Goal: Transaction & Acquisition: Obtain resource

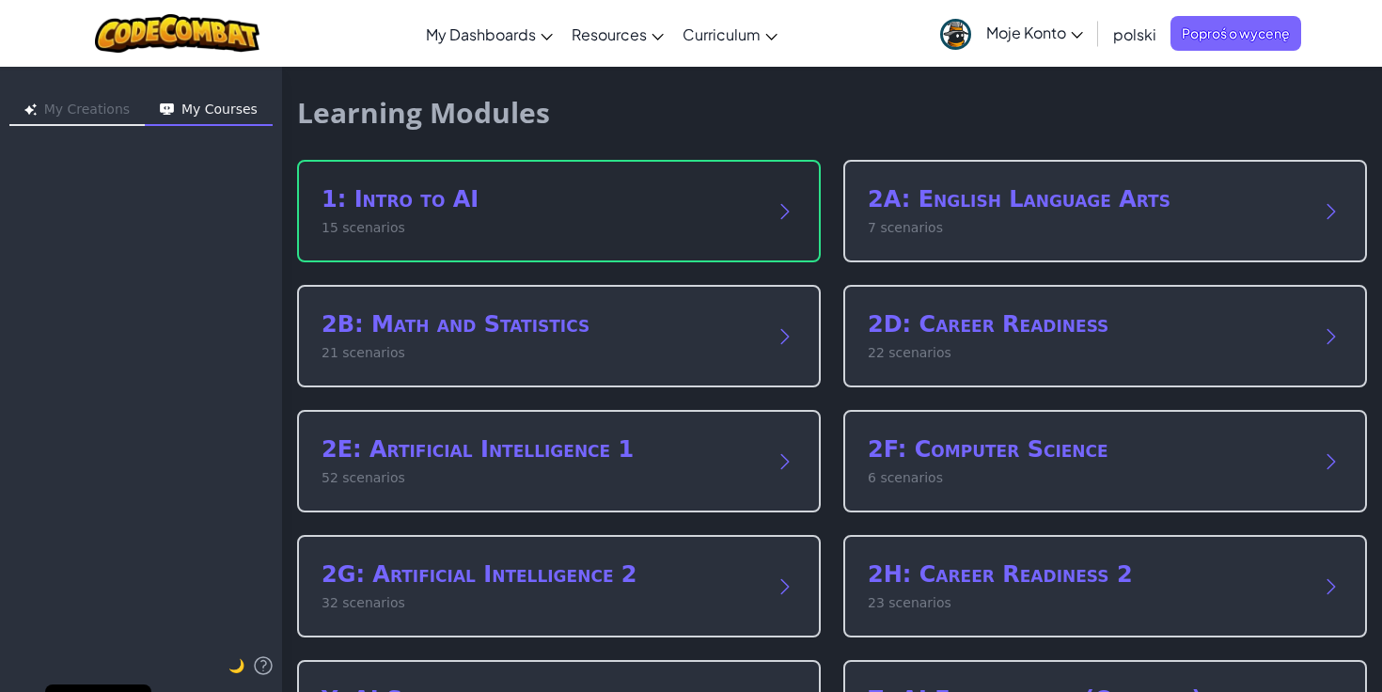
click at [397, 204] on h2 "1: Intro to AI" at bounding box center [539, 199] width 437 height 30
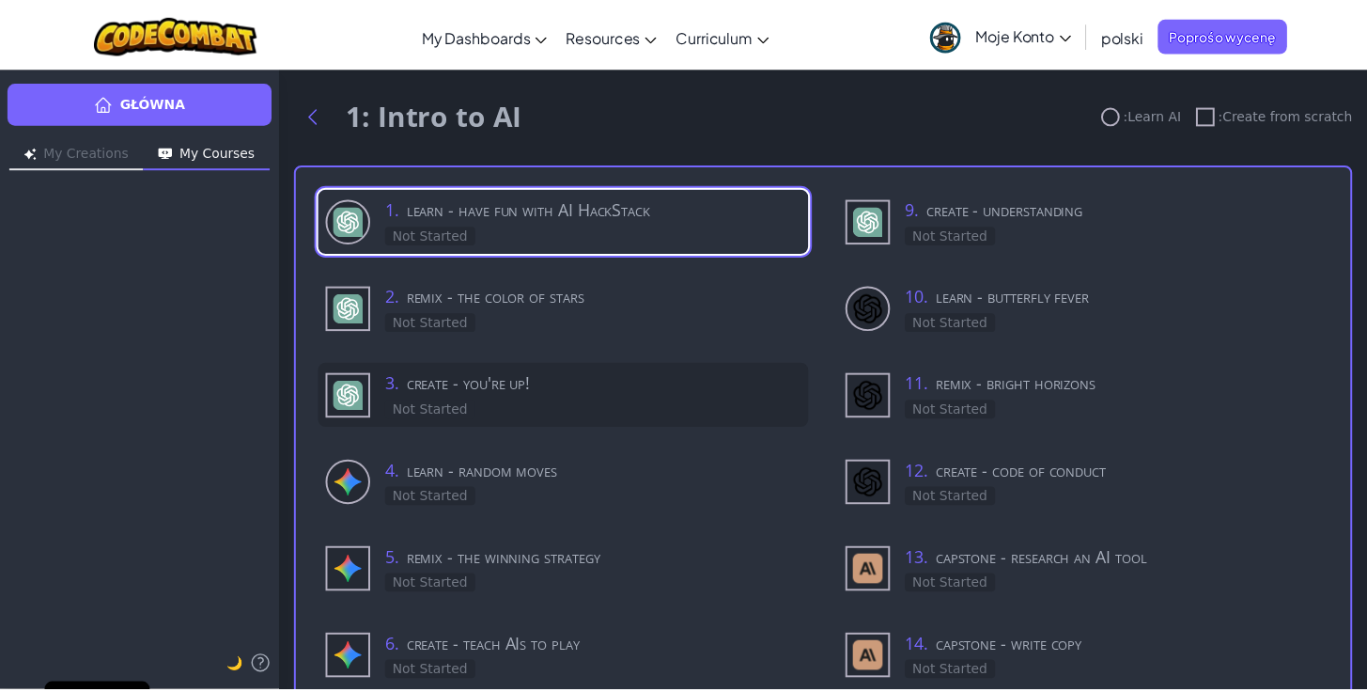
scroll to position [1, 0]
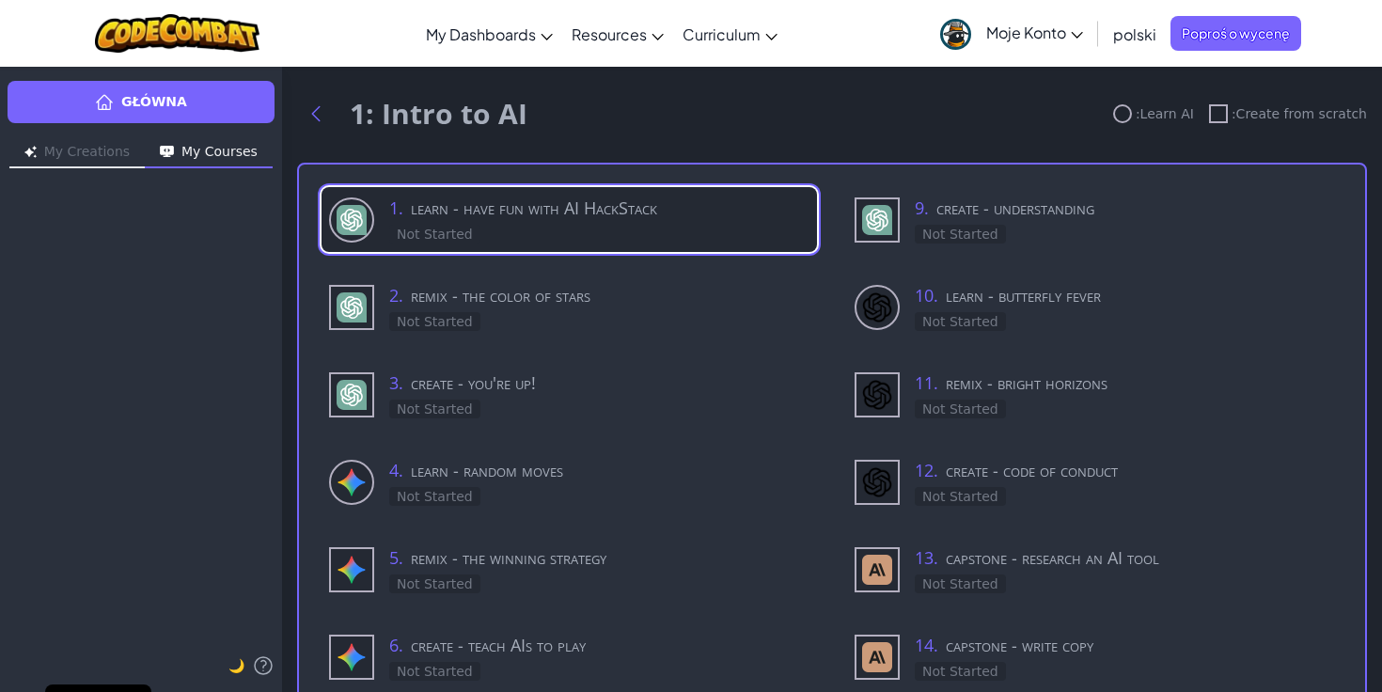
click at [476, 213] on h3 "1 . learn - have fun with AI HackStack" at bounding box center [599, 208] width 420 height 26
click at [482, 213] on div "Główna My Creations My Courses learn - have fun with AI HackStack 🌙 1: Intro to…" at bounding box center [691, 379] width 1382 height 626
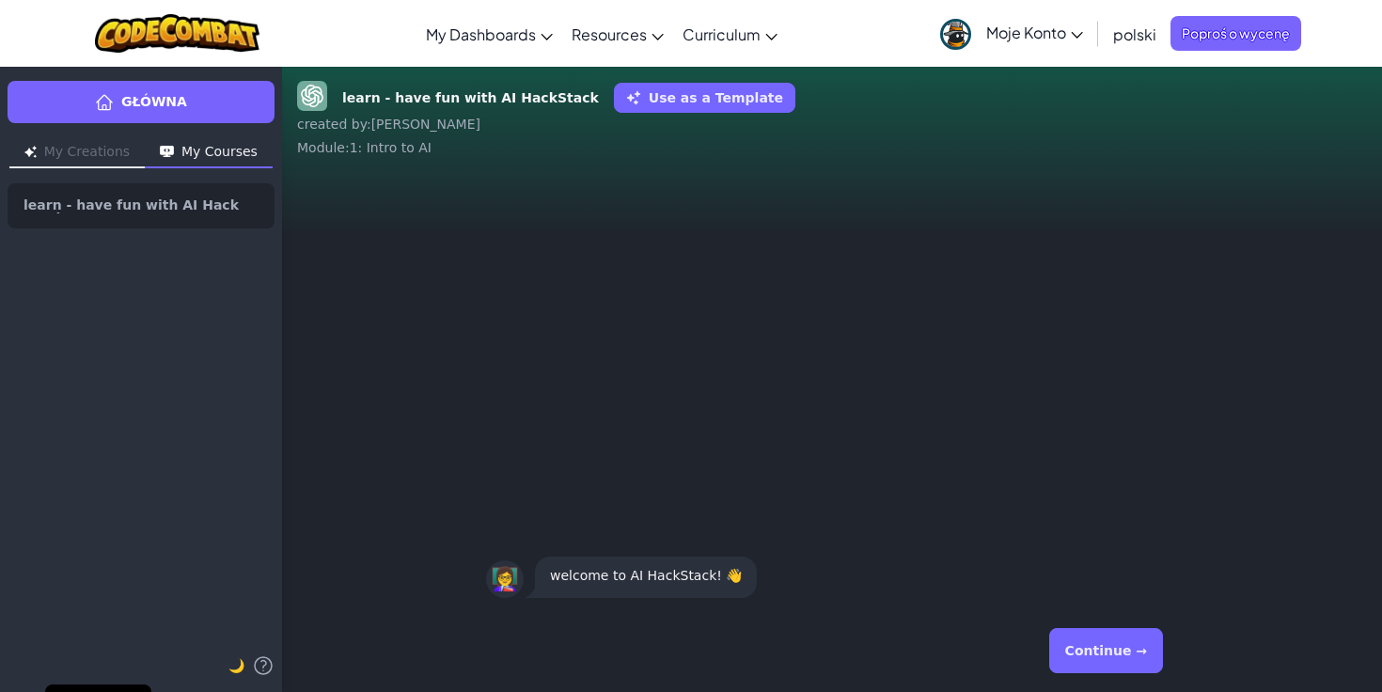
click at [1094, 656] on button "Continue →" at bounding box center [1106, 650] width 114 height 45
click at [1112, 655] on button "Continue →" at bounding box center [1106, 650] width 114 height 45
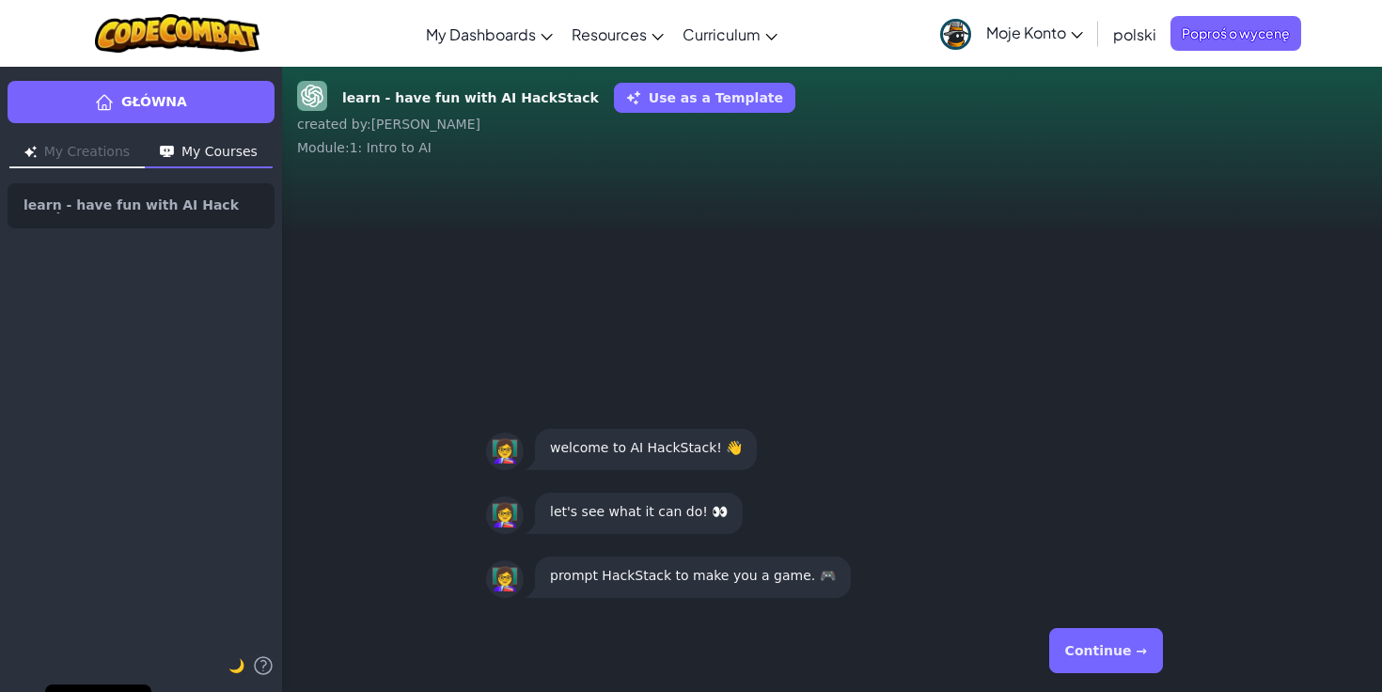
click at [1113, 655] on button "Continue →" at bounding box center [1106, 650] width 114 height 45
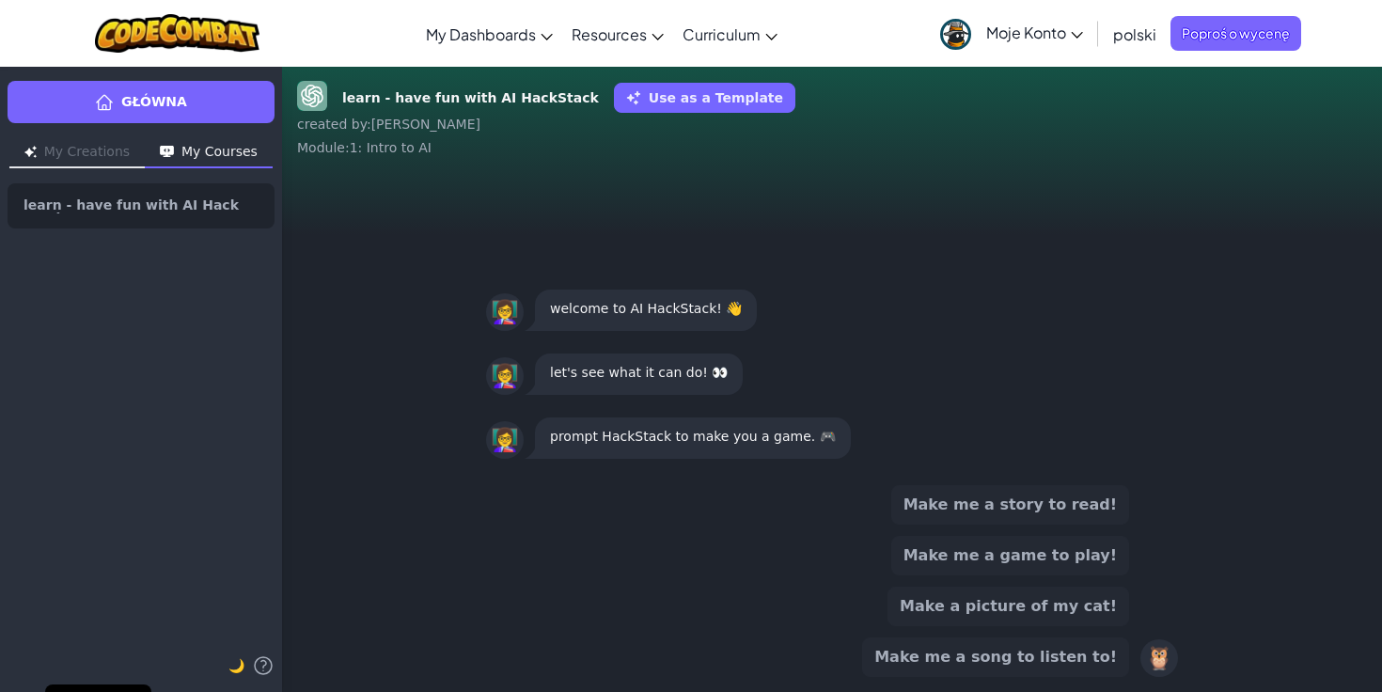
click at [1062, 509] on button "Make me a story to read!" at bounding box center [1010, 504] width 238 height 39
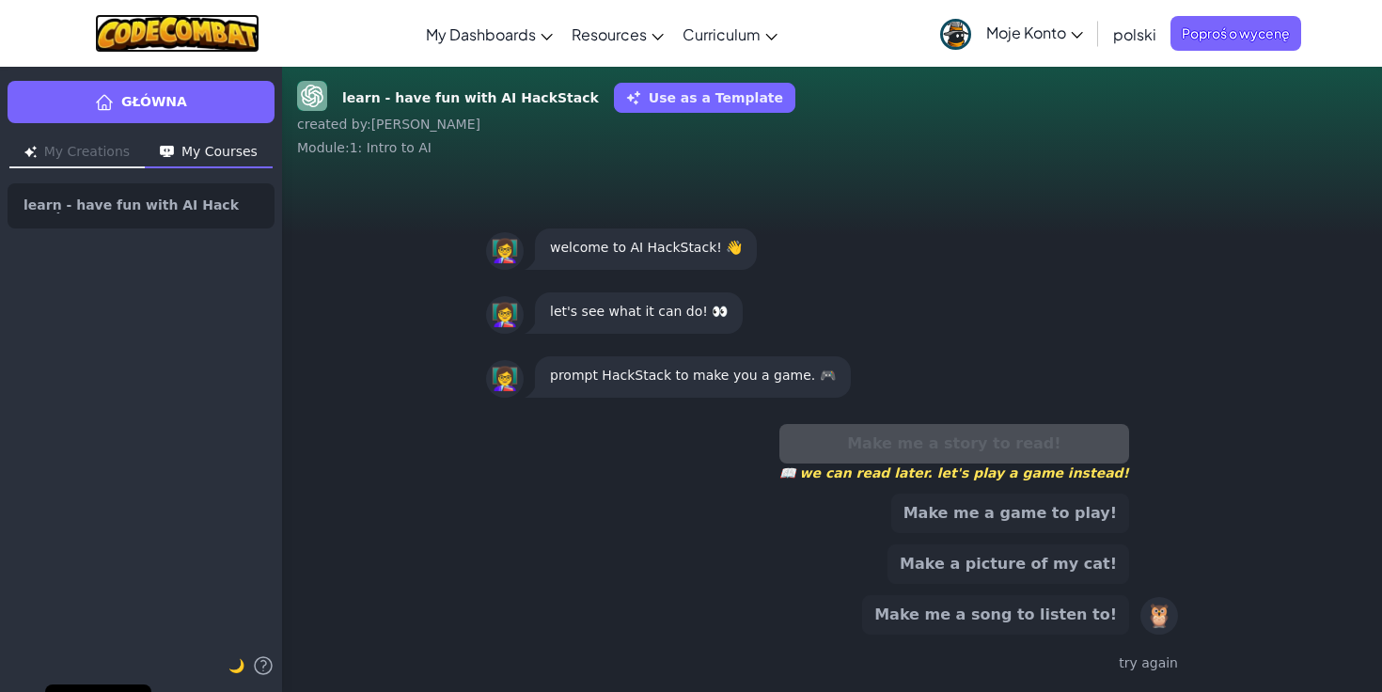
click at [158, 34] on img at bounding box center [177, 33] width 164 height 39
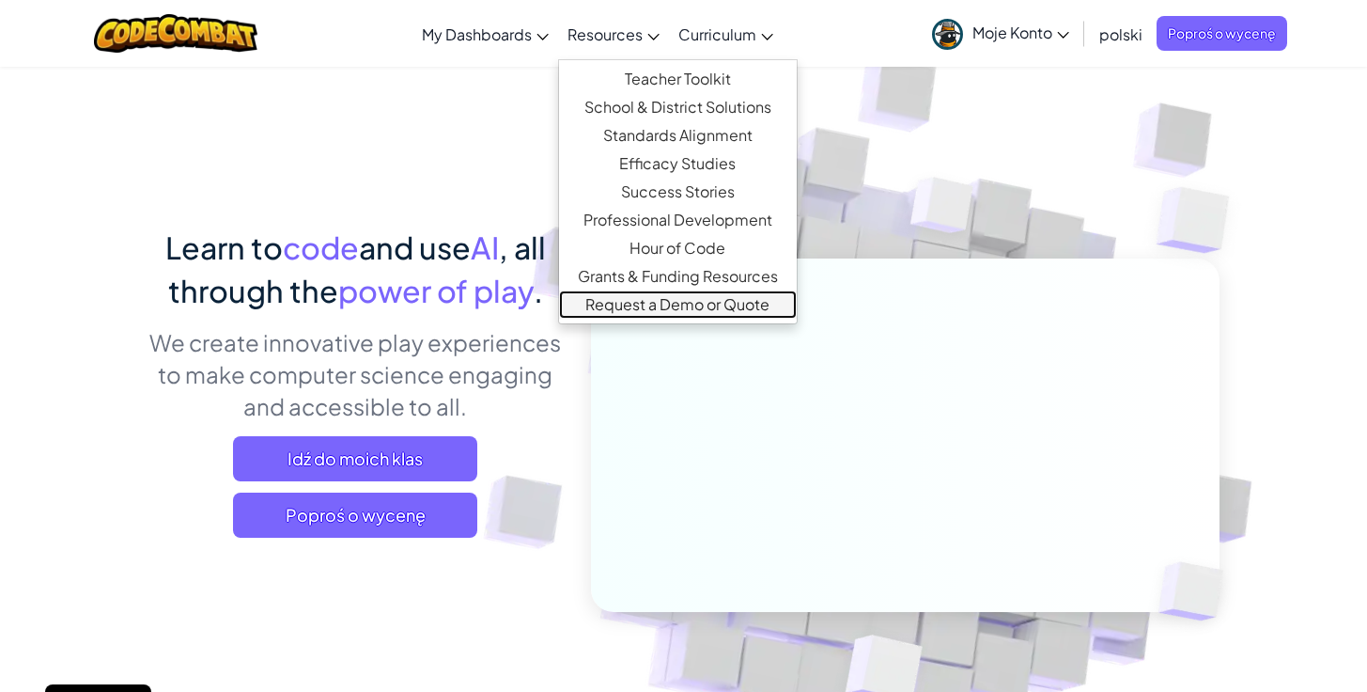
click at [652, 305] on link "Request a Demo or Quote" at bounding box center [678, 304] width 238 height 28
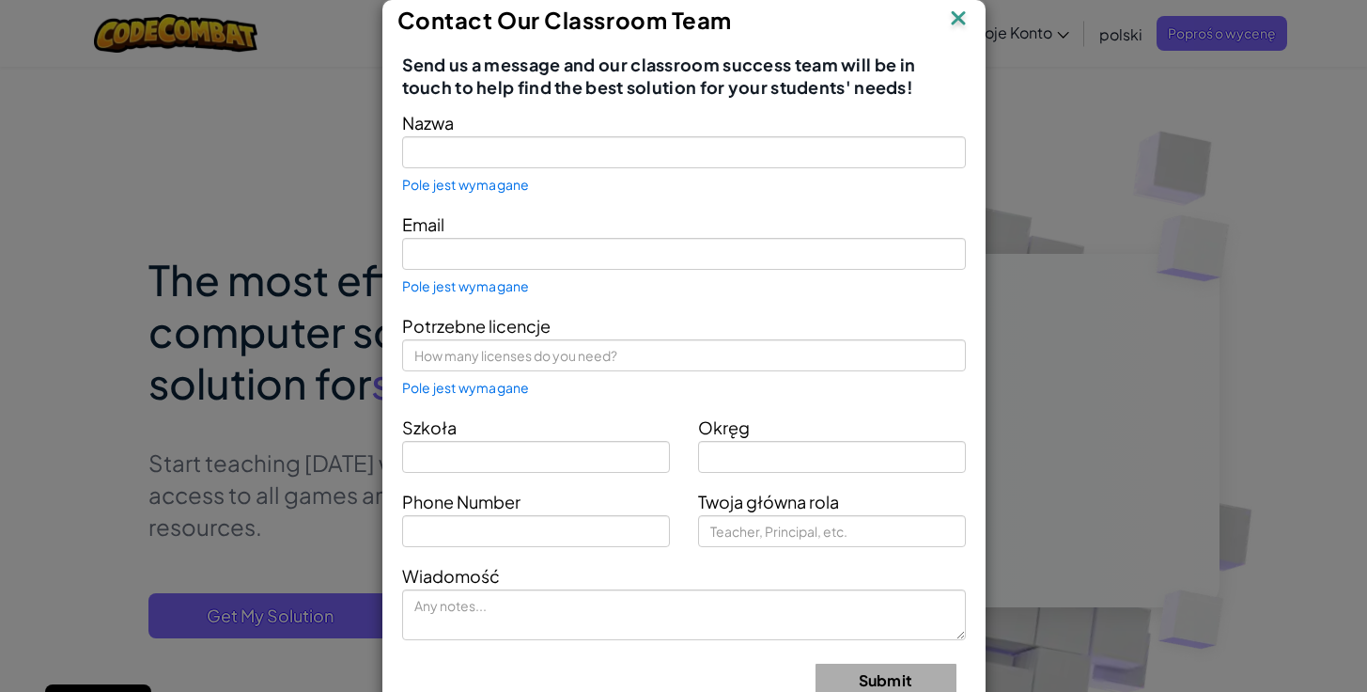
type input "[PERSON_NAME]"
type input "[EMAIL_ADDRESS][DOMAIN_NAME]"
type input "SP25 [GEOGRAPHIC_DATA]"
type input "podkarpackie"
type input "Teacher"
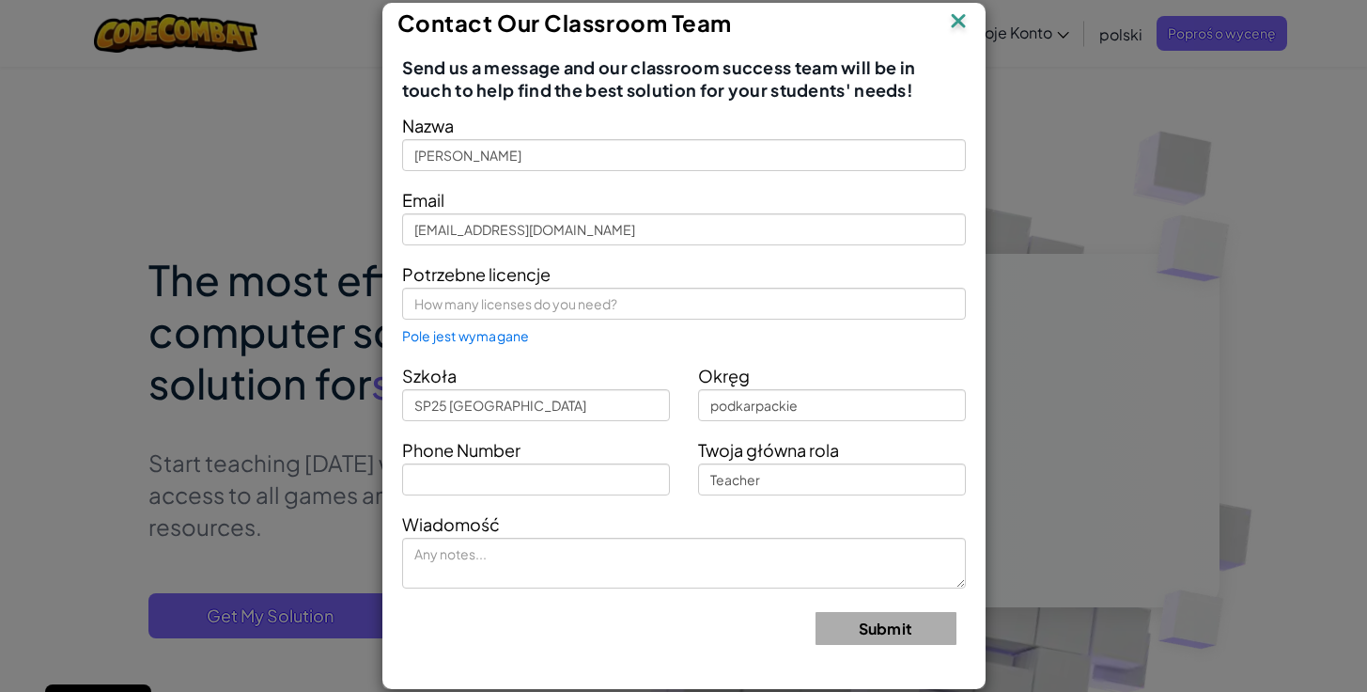
click at [951, 21] on img at bounding box center [958, 22] width 24 height 28
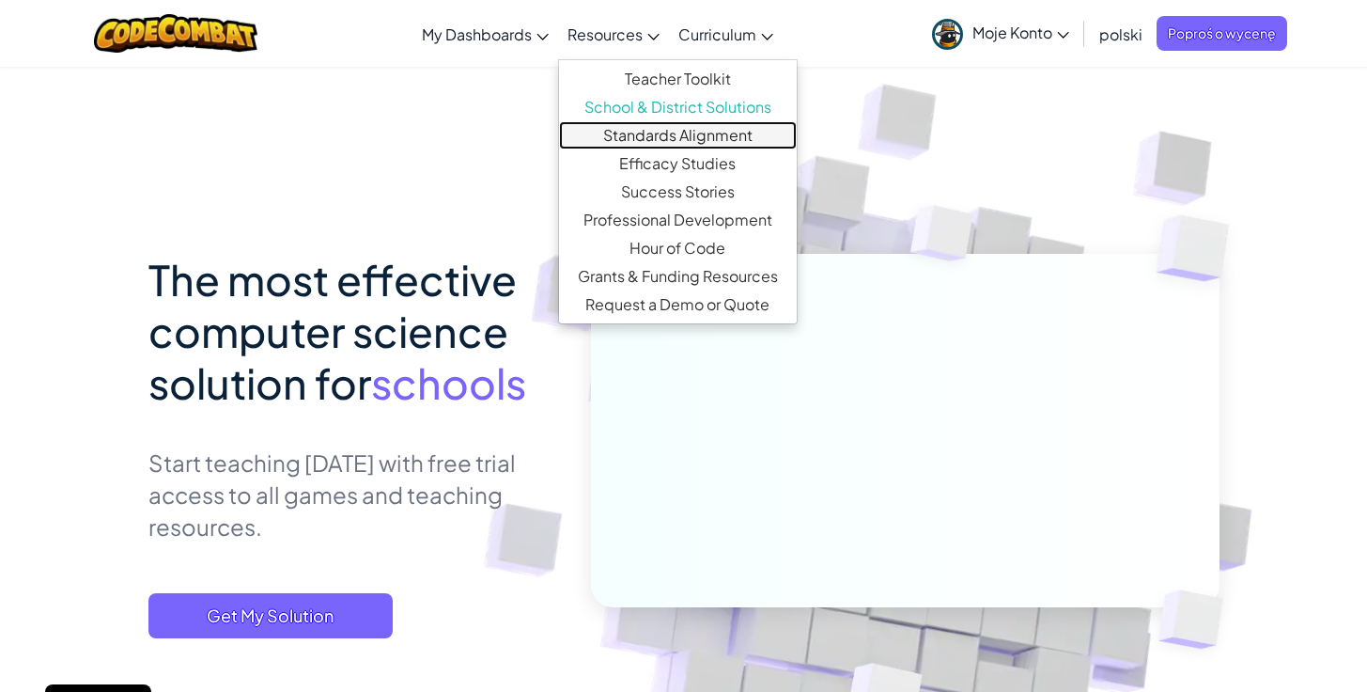
click at [695, 133] on link "Standards Alignment" at bounding box center [678, 135] width 238 height 28
